Goal: Task Accomplishment & Management: Use online tool/utility

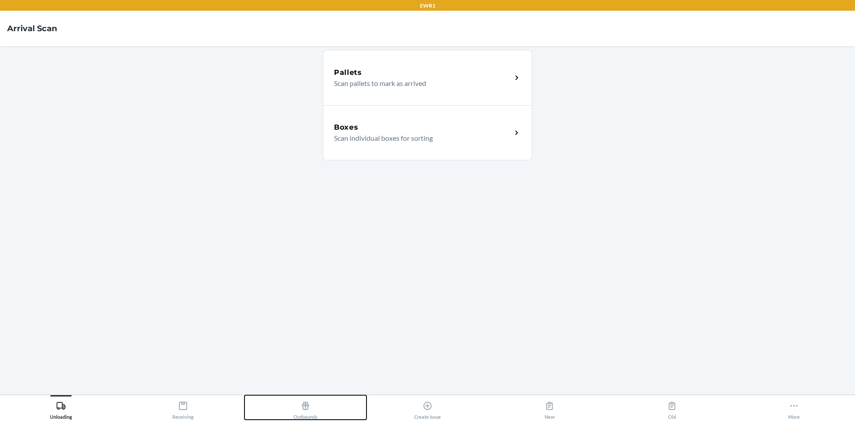
click at [309, 413] on div "Outbounds" at bounding box center [306, 408] width 24 height 22
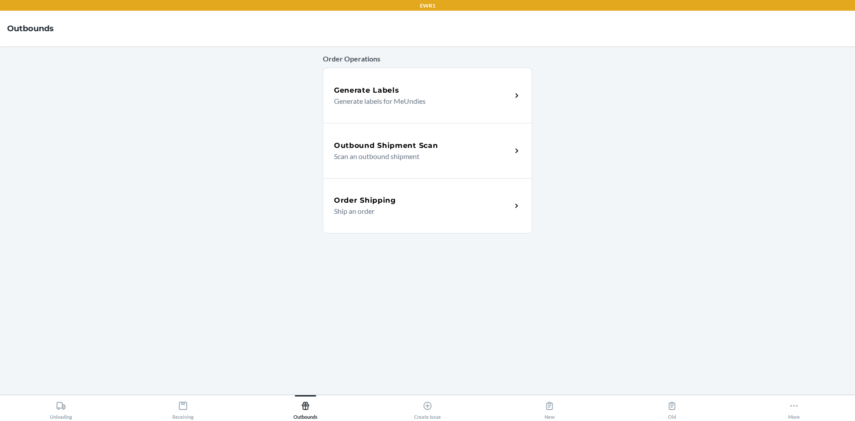
click at [392, 152] on p "Scan an outbound shipment" at bounding box center [419, 156] width 171 height 11
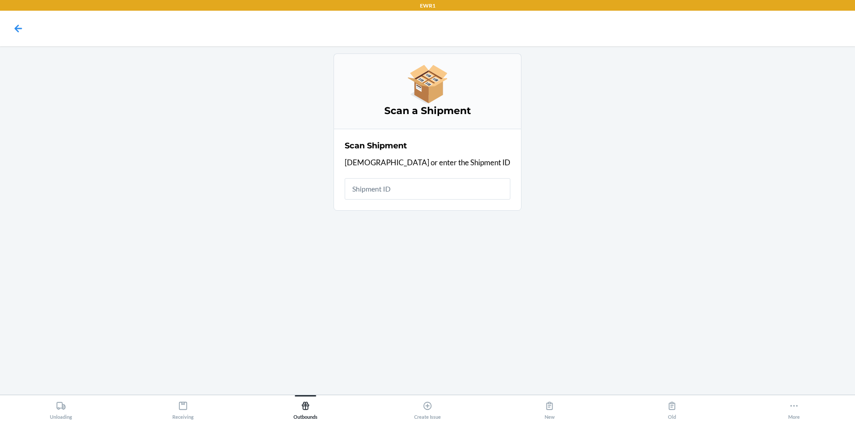
click at [406, 194] on input "text" at bounding box center [428, 188] width 166 height 21
click at [789, 409] on div "More" at bounding box center [795, 408] width 12 height 22
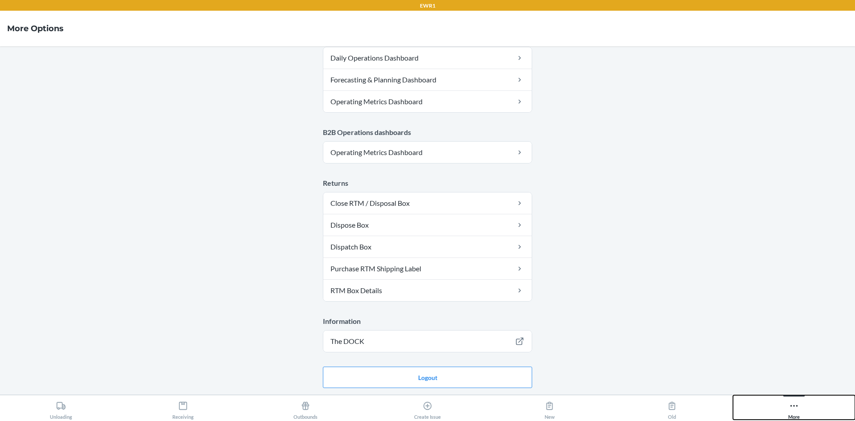
scroll to position [457, 0]
click at [428, 376] on button "Logout" at bounding box center [427, 376] width 209 height 21
click at [411, 382] on button "Logout" at bounding box center [427, 376] width 209 height 21
click at [438, 374] on button "Logout" at bounding box center [427, 376] width 209 height 21
